Goal: Task Accomplishment & Management: Complete application form

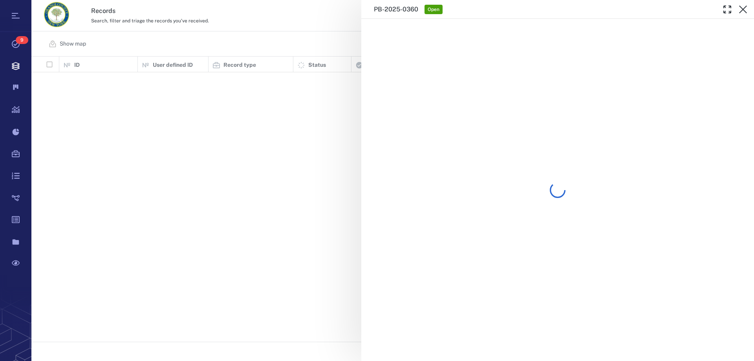
scroll to position [279, 716]
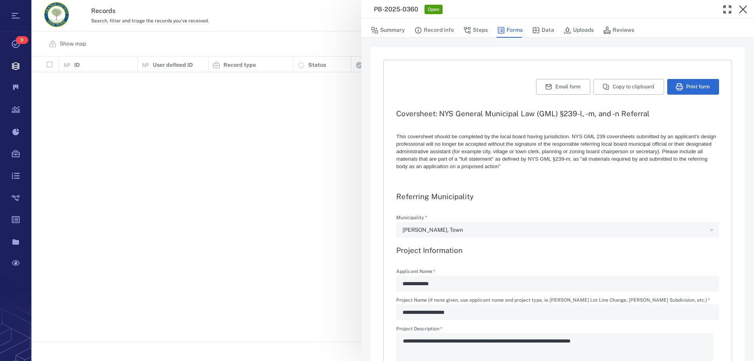
type textarea "*"
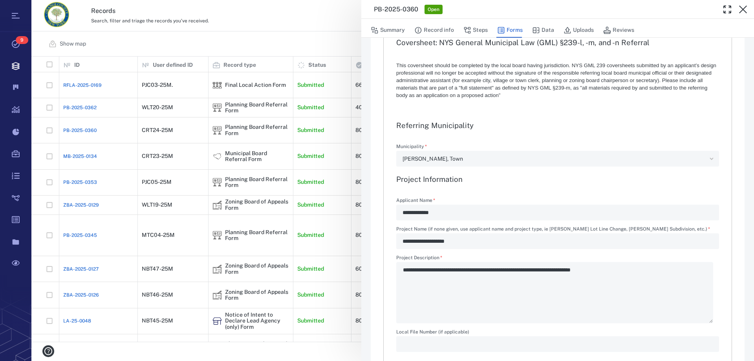
scroll to position [0, 0]
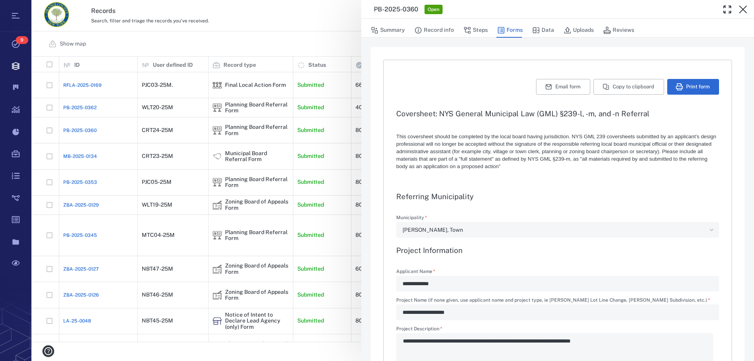
click at [154, 139] on div "**********" at bounding box center [392, 180] width 722 height 361
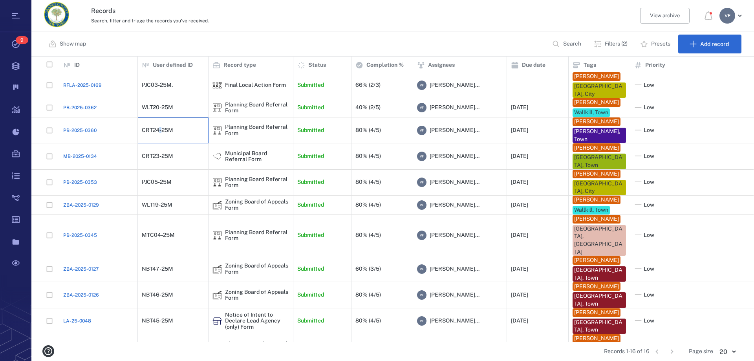
click at [157, 133] on div "CRT24-25M" at bounding box center [157, 130] width 31 height 6
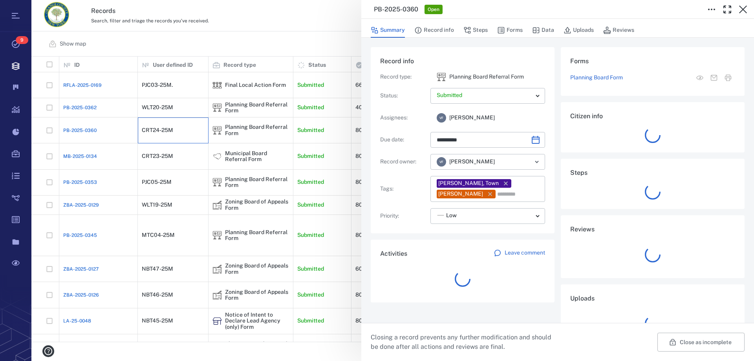
type input "**********"
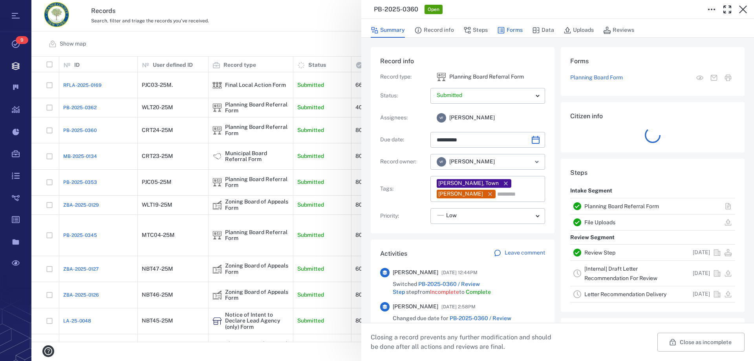
click at [518, 28] on button "Forms" at bounding box center [510, 30] width 26 height 15
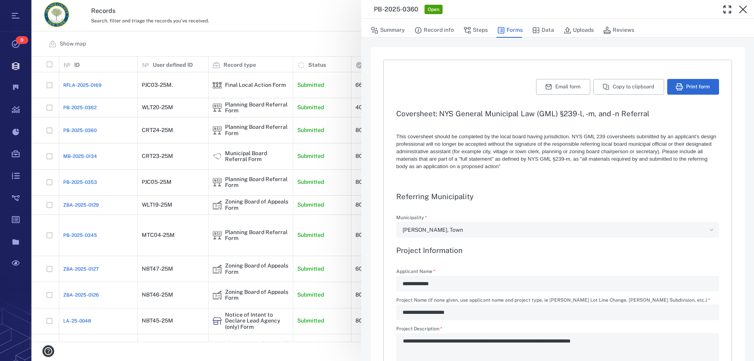
type textarea "*"
click at [581, 30] on button "Uploads" at bounding box center [578, 30] width 30 height 15
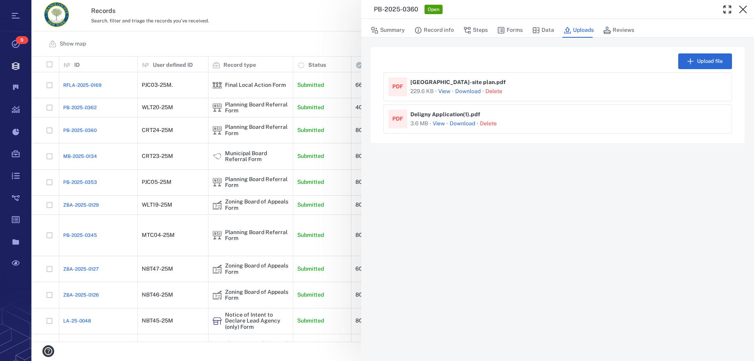
click at [447, 91] on button "View" at bounding box center [444, 92] width 12 height 8
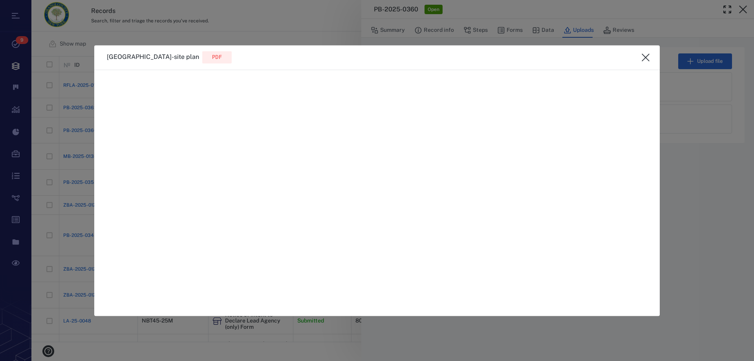
click at [646, 55] on icon "close" at bounding box center [645, 57] width 9 height 9
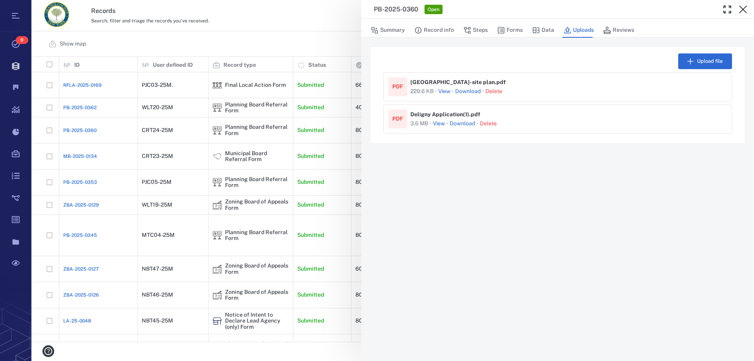
click at [469, 87] on div "Download · Delete" at bounding box center [478, 91] width 47 height 9
click at [469, 92] on link "Download" at bounding box center [468, 92] width 26 height 8
click at [512, 31] on button "Forms" at bounding box center [510, 30] width 26 height 15
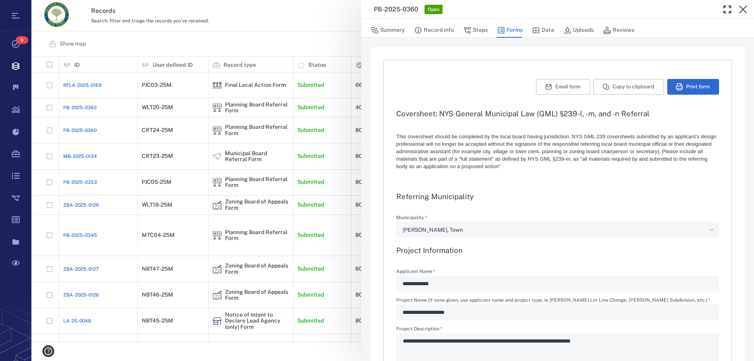
type textarea "*"
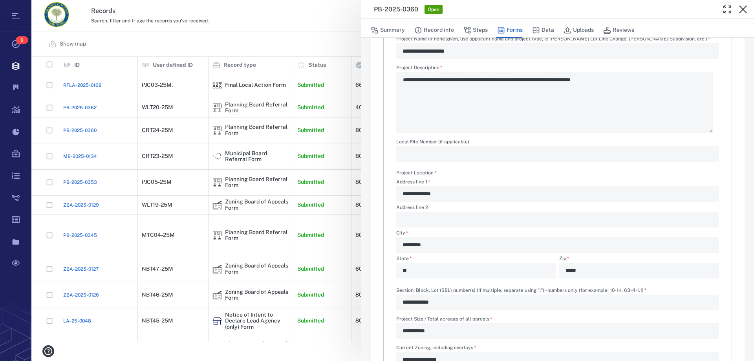
scroll to position [275, 0]
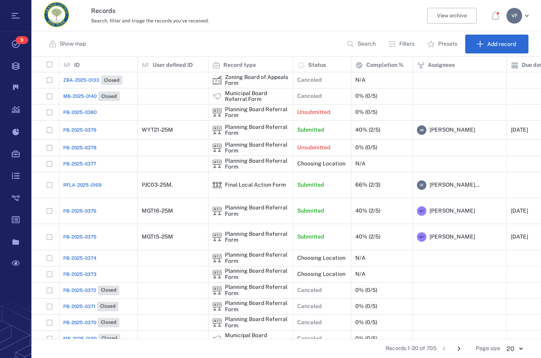
click at [408, 43] on p "Filters" at bounding box center [406, 44] width 15 height 8
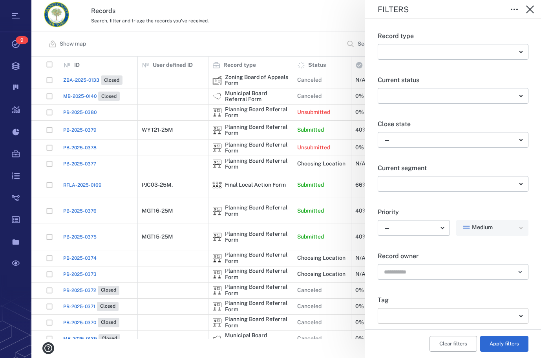
click at [460, 318] on body "Tasks 9 Records Boards Dashboard Reports Record types Guide steps Rules Form bu…" at bounding box center [270, 179] width 541 height 358
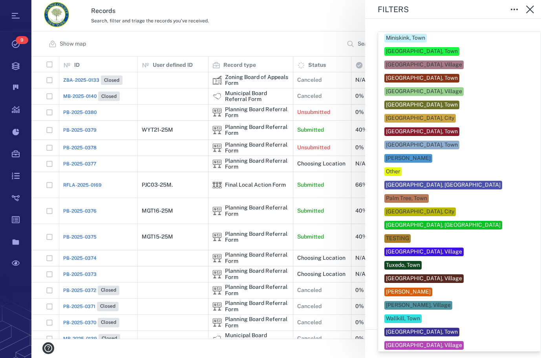
scroll to position [375, 0]
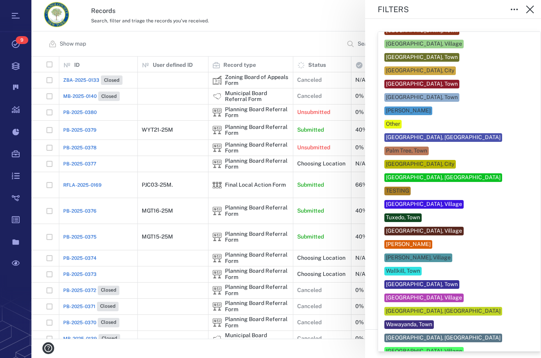
click at [455, 240] on div "[PERSON_NAME]" at bounding box center [459, 244] width 150 height 9
type input "***"
click at [532, 235] on div at bounding box center [270, 179] width 541 height 358
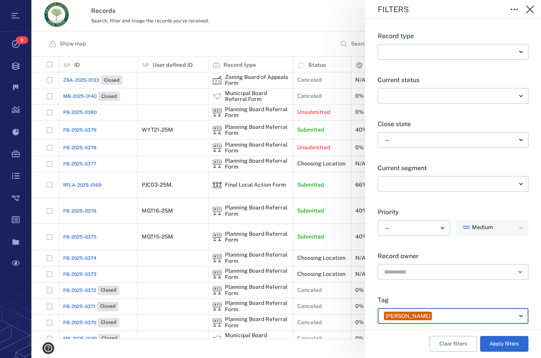
click at [448, 143] on body "Tasks 9 Records Boards Dashboard Reports Record types Guide steps Rules Form bu…" at bounding box center [270, 179] width 541 height 358
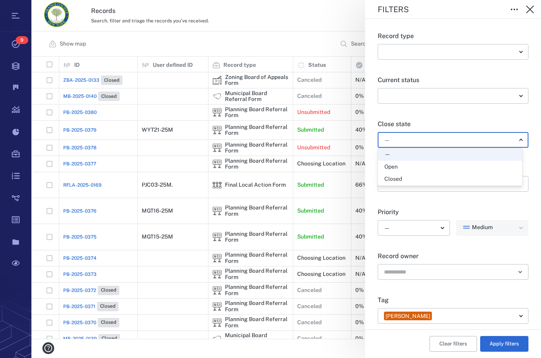
click at [428, 163] on div "Open" at bounding box center [450, 167] width 132 height 8
type input "*****"
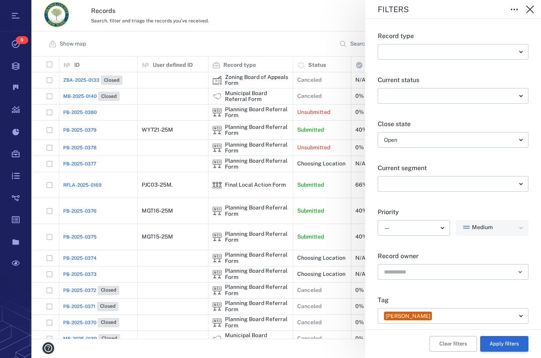
click at [494, 346] on button "Apply filters" at bounding box center [504, 344] width 48 height 16
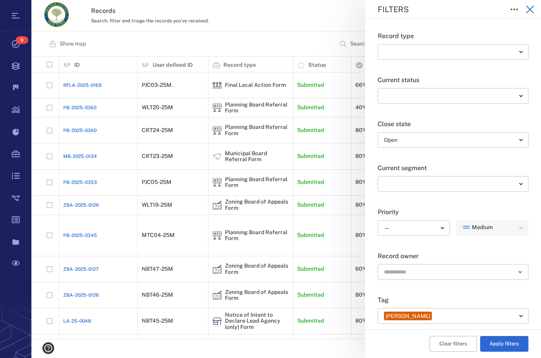
click at [530, 9] on icon "button" at bounding box center [530, 9] width 8 height 8
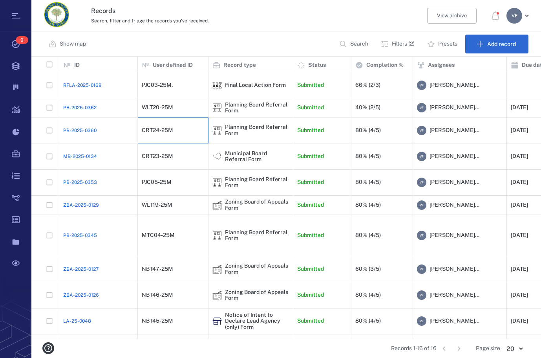
click at [186, 138] on div "CRT24-25M" at bounding box center [173, 131] width 62 height 16
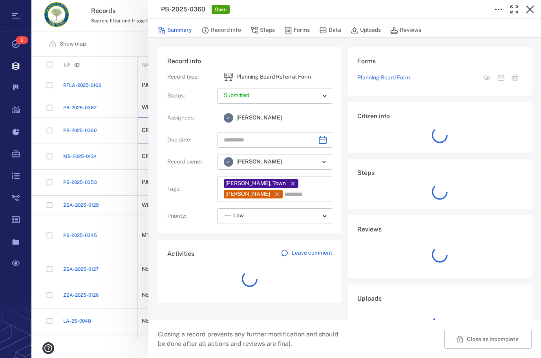
type input "**********"
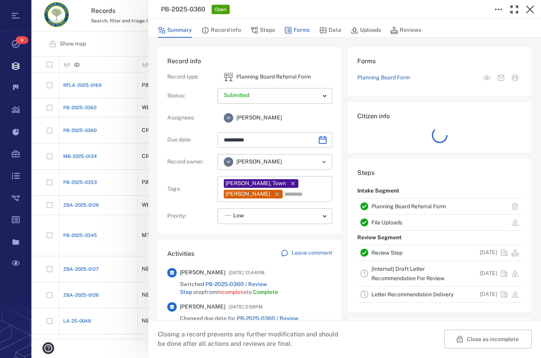
drag, startPoint x: 302, startPoint y: 25, endPoint x: 302, endPoint y: 33, distance: 8.3
click at [302, 25] on button "Forms" at bounding box center [297, 30] width 26 height 15
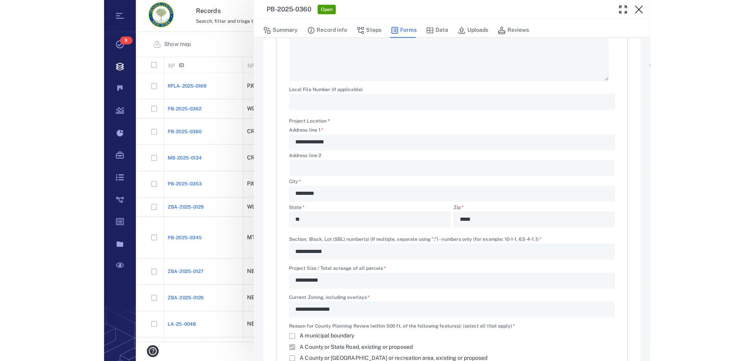
scroll to position [279, 716]
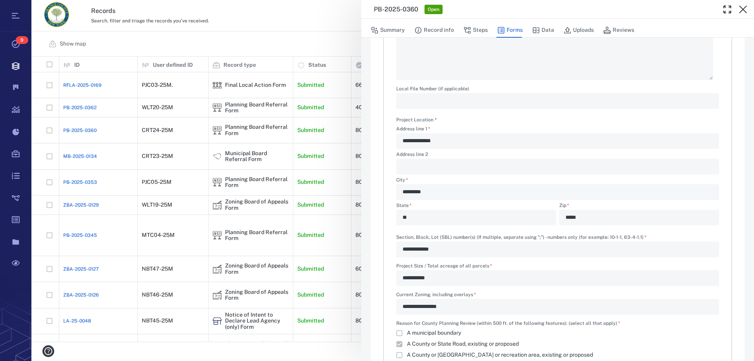
type textarea "*"
